Goal: Task Accomplishment & Management: Use online tool/utility

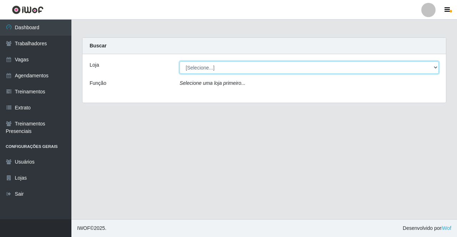
click at [228, 69] on select "[Selecione...] Famiglia Muccini - Ristorante [PERSON_NAME]" at bounding box center [308, 67] width 259 height 12
select select "267"
click at [179, 61] on select "[Selecione...] Famiglia Muccini - Ristorante [PERSON_NAME]" at bounding box center [308, 67] width 259 height 12
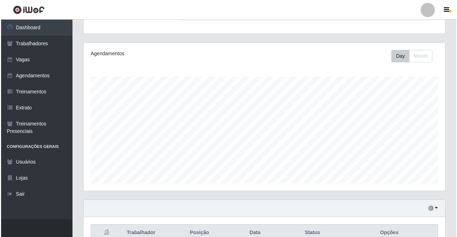
scroll to position [178, 0]
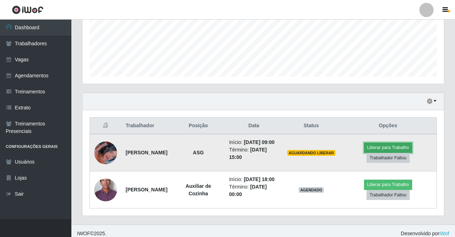
click at [373, 151] on button "Liberar para Trabalho" at bounding box center [388, 148] width 48 height 10
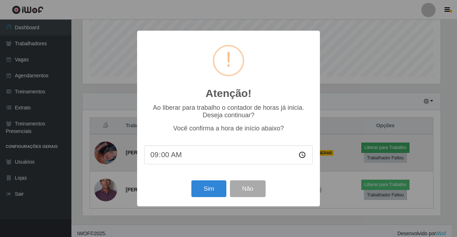
scroll to position [148, 358]
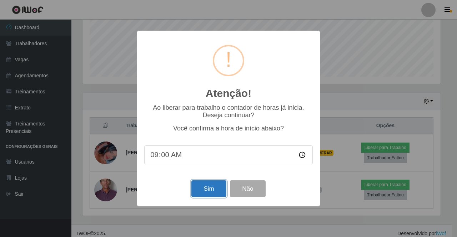
click at [205, 191] on button "Sim" at bounding box center [208, 188] width 35 height 17
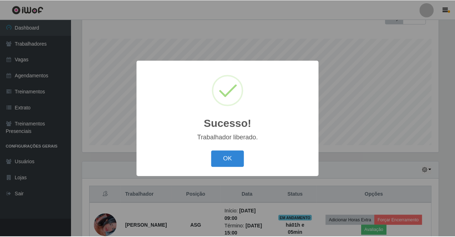
scroll to position [356511, 356301]
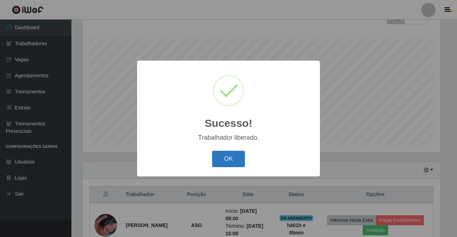
click at [219, 162] on button "OK" at bounding box center [228, 159] width 33 height 17
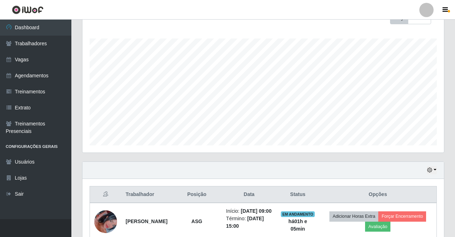
scroll to position [145, 0]
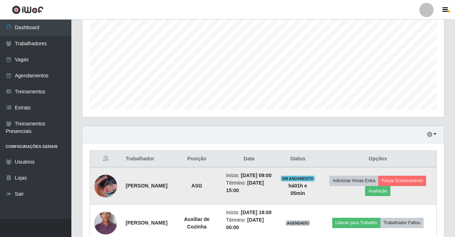
click at [108, 190] on img at bounding box center [105, 186] width 23 height 41
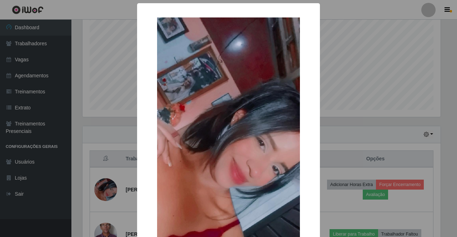
click at [118, 122] on div "× OK Cancel" at bounding box center [228, 118] width 457 height 237
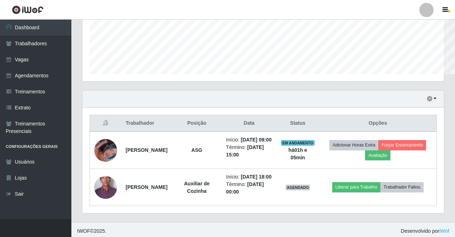
scroll to position [356511, 356297]
